Goal: Transaction & Acquisition: Purchase product/service

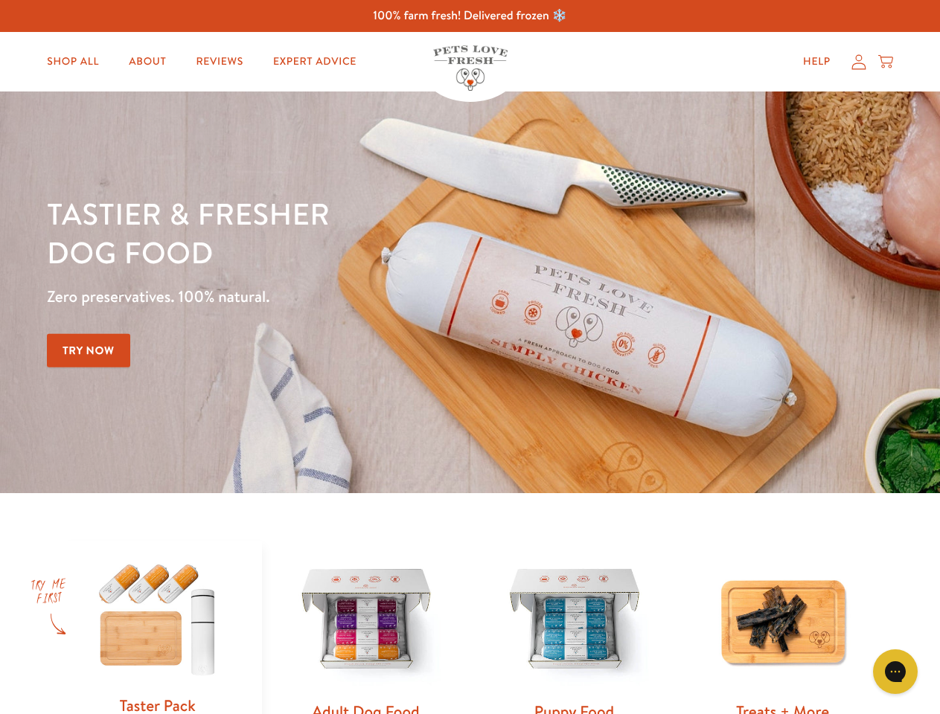
click at [470, 357] on div "Tastier & fresher dog food Zero preservatives. 100% natural. Try Now" at bounding box center [329, 292] width 564 height 196
click at [895, 672] on icon "Gorgias live chat" at bounding box center [895, 671] width 14 height 14
